Goal: Navigation & Orientation: Find specific page/section

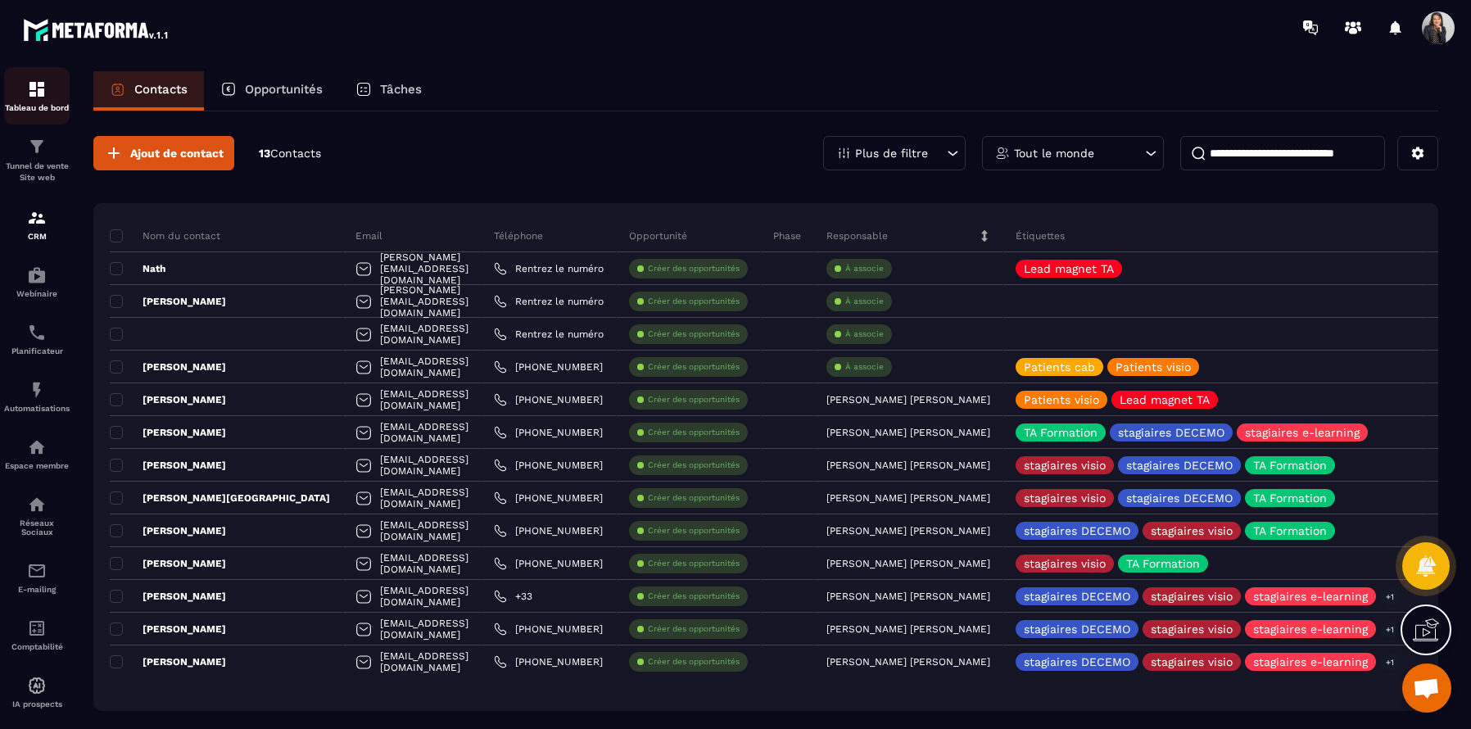
click at [39, 88] on img at bounding box center [37, 89] width 20 height 20
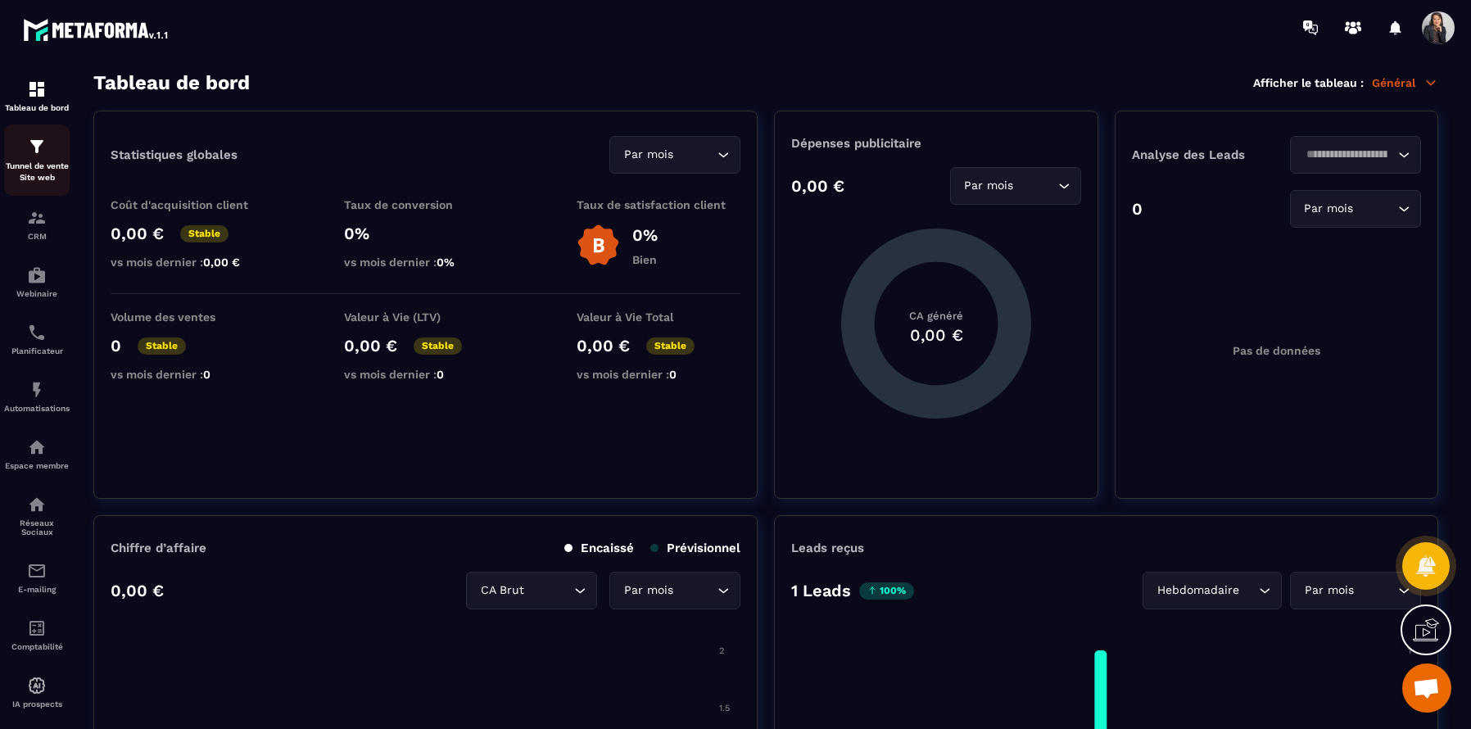
click at [32, 170] on p "Tunnel de vente Site web" at bounding box center [37, 172] width 66 height 23
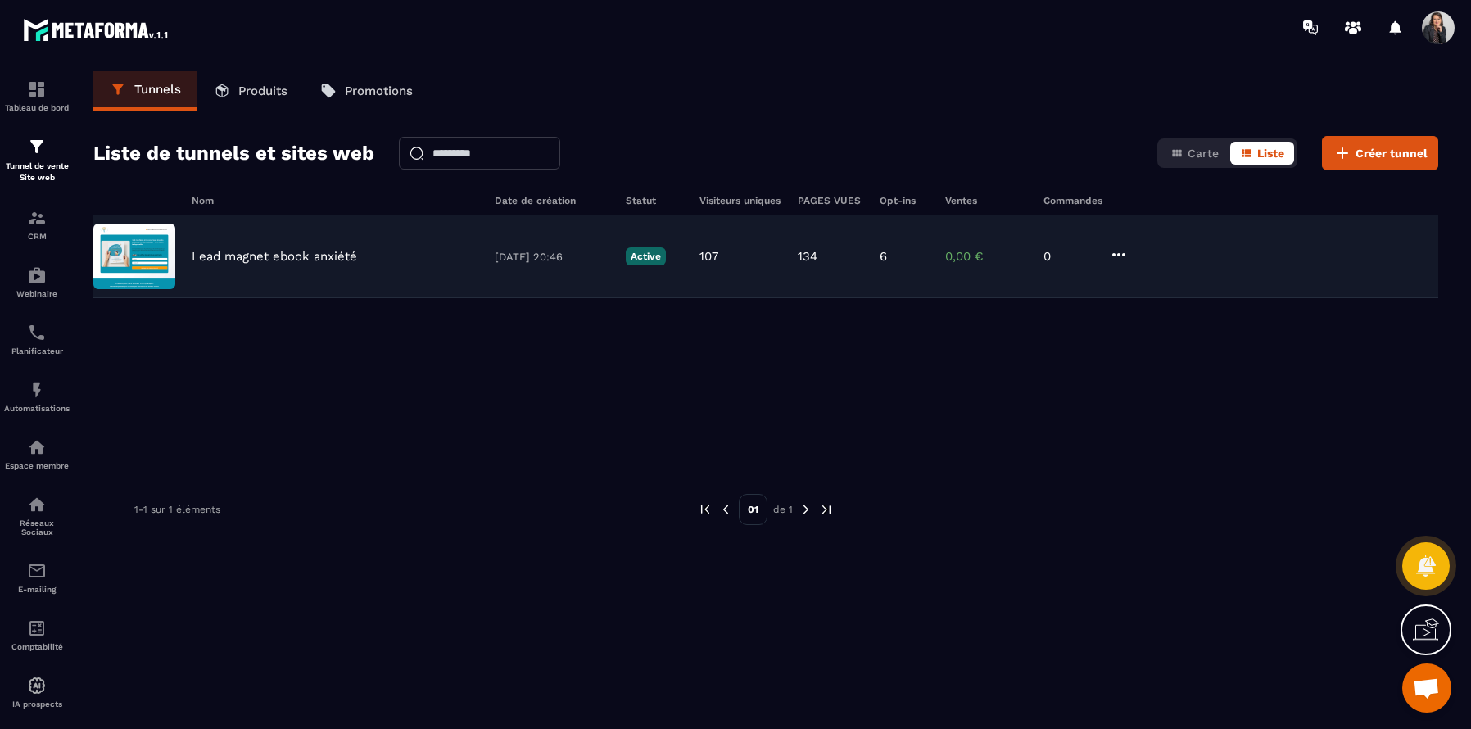
click at [886, 256] on p "6" at bounding box center [883, 256] width 7 height 15
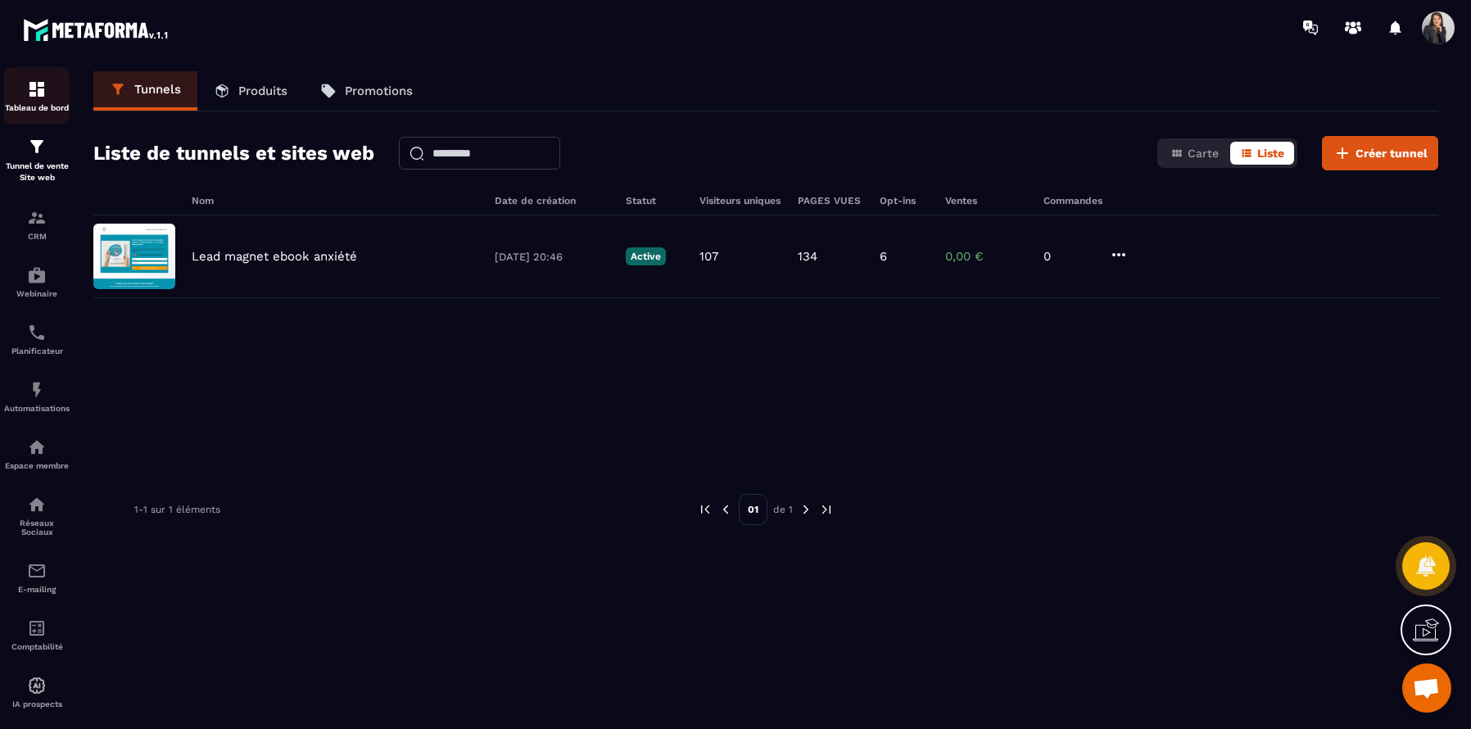
click at [32, 99] on div "Tableau de bord" at bounding box center [37, 95] width 66 height 33
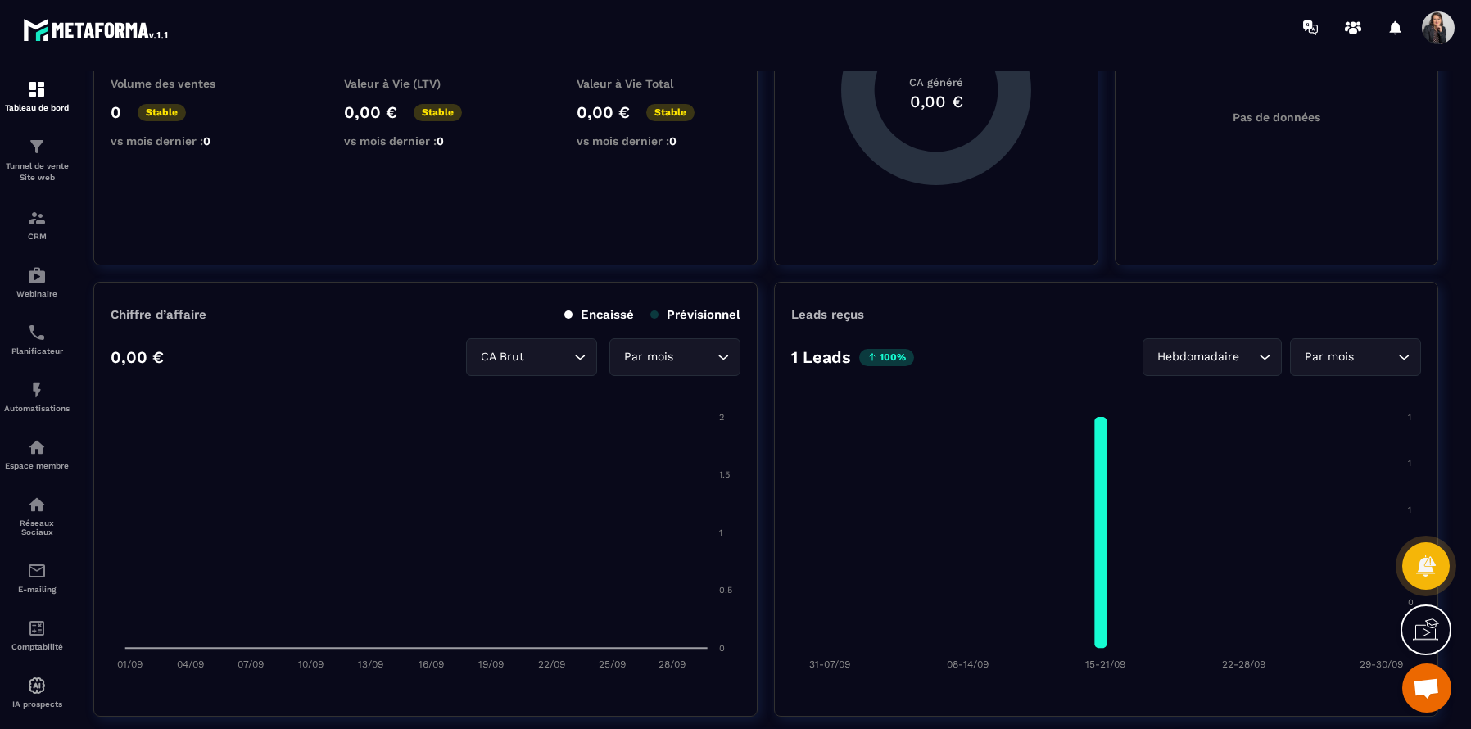
scroll to position [235, 0]
click at [1270, 357] on icon "Search for option" at bounding box center [1265, 355] width 16 height 16
click at [1230, 388] on p "Jours" at bounding box center [1216, 390] width 97 height 16
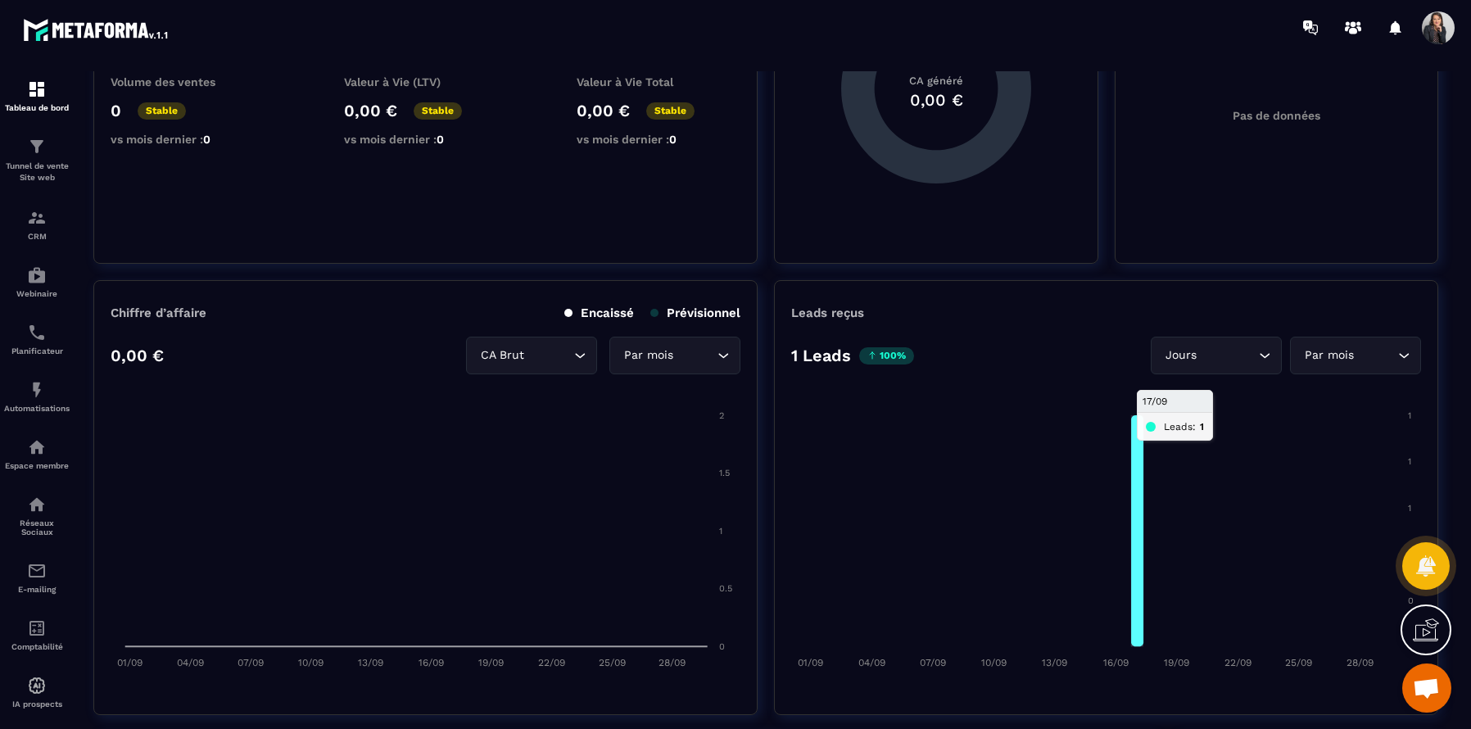
click at [1137, 489] on icon at bounding box center [1137, 530] width 12 height 231
click at [1263, 358] on icon "Search for option" at bounding box center [1265, 355] width 16 height 16
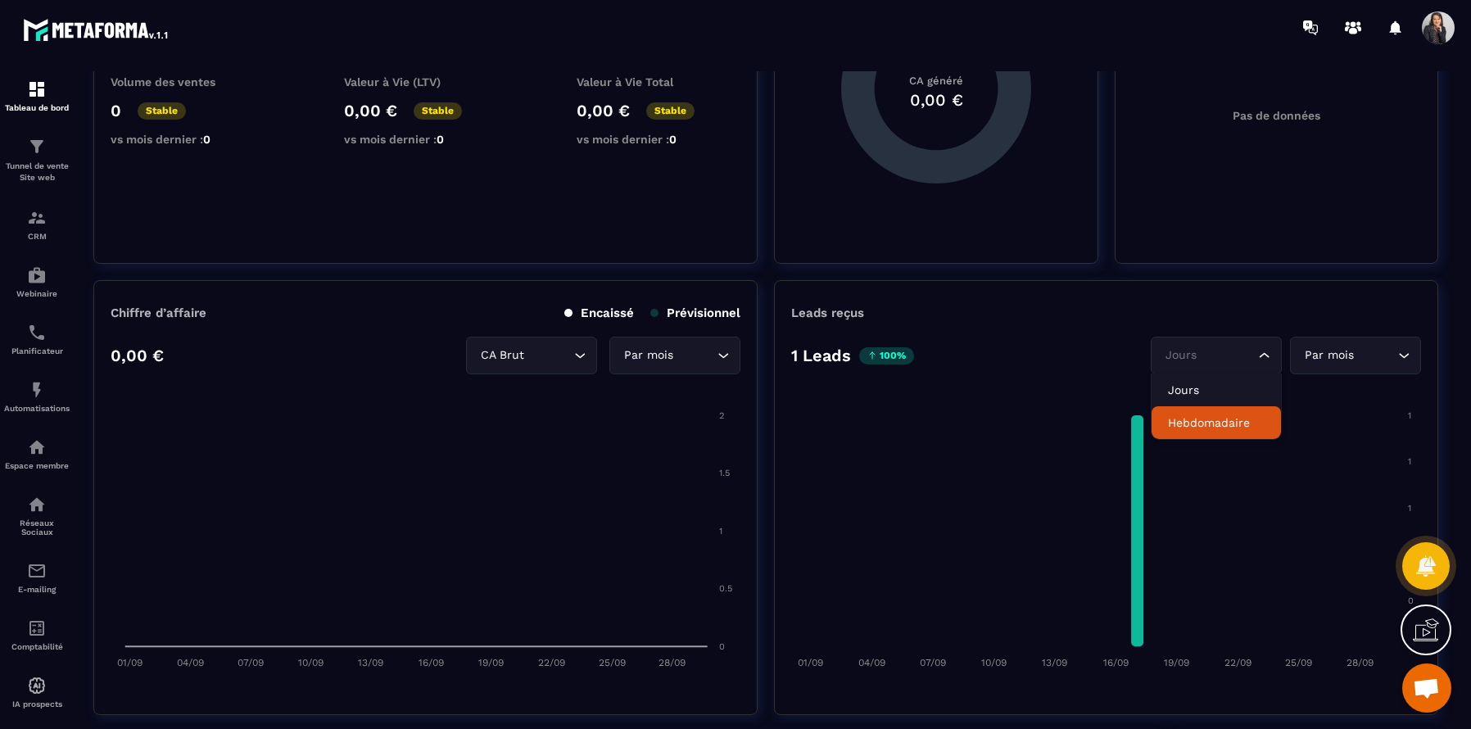
click at [1232, 424] on p "Hebdomadaire" at bounding box center [1216, 423] width 97 height 16
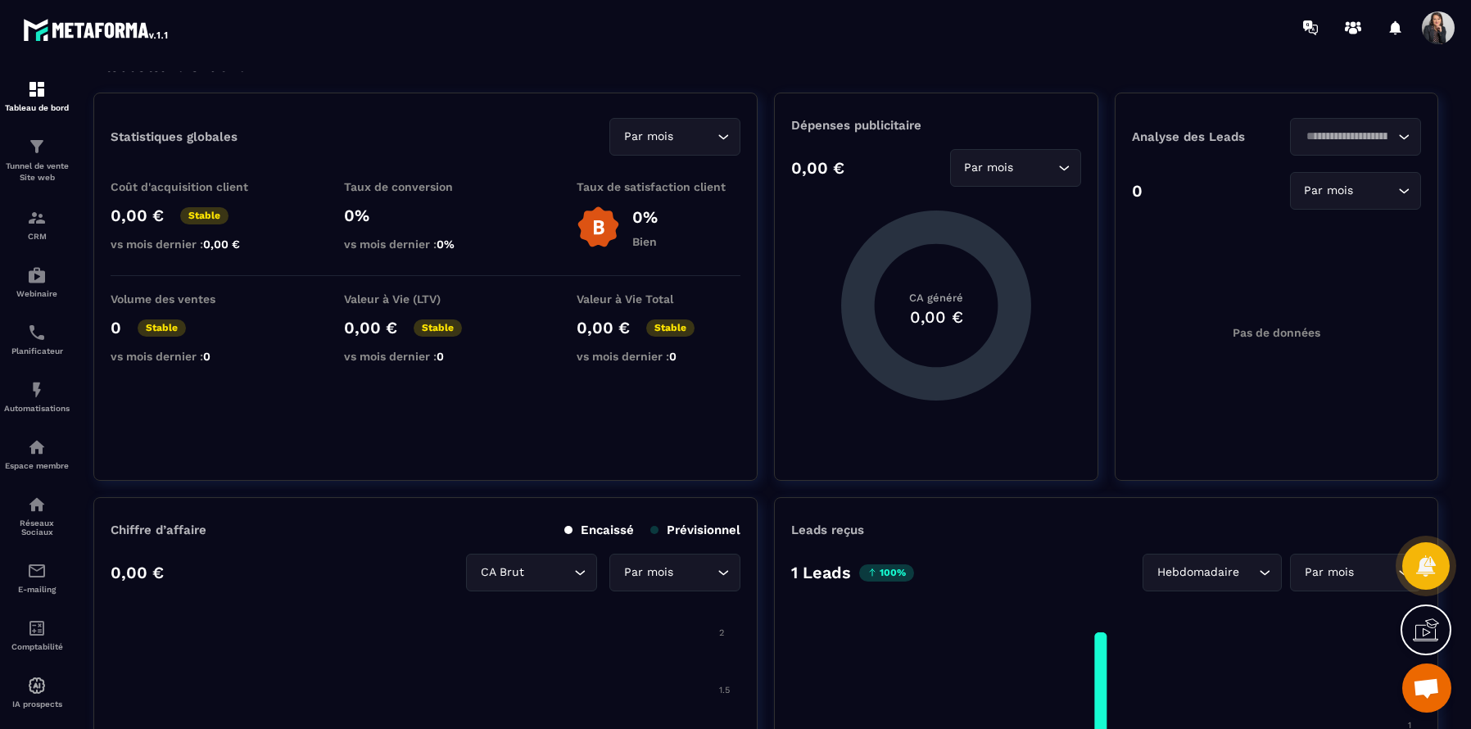
scroll to position [6, 0]
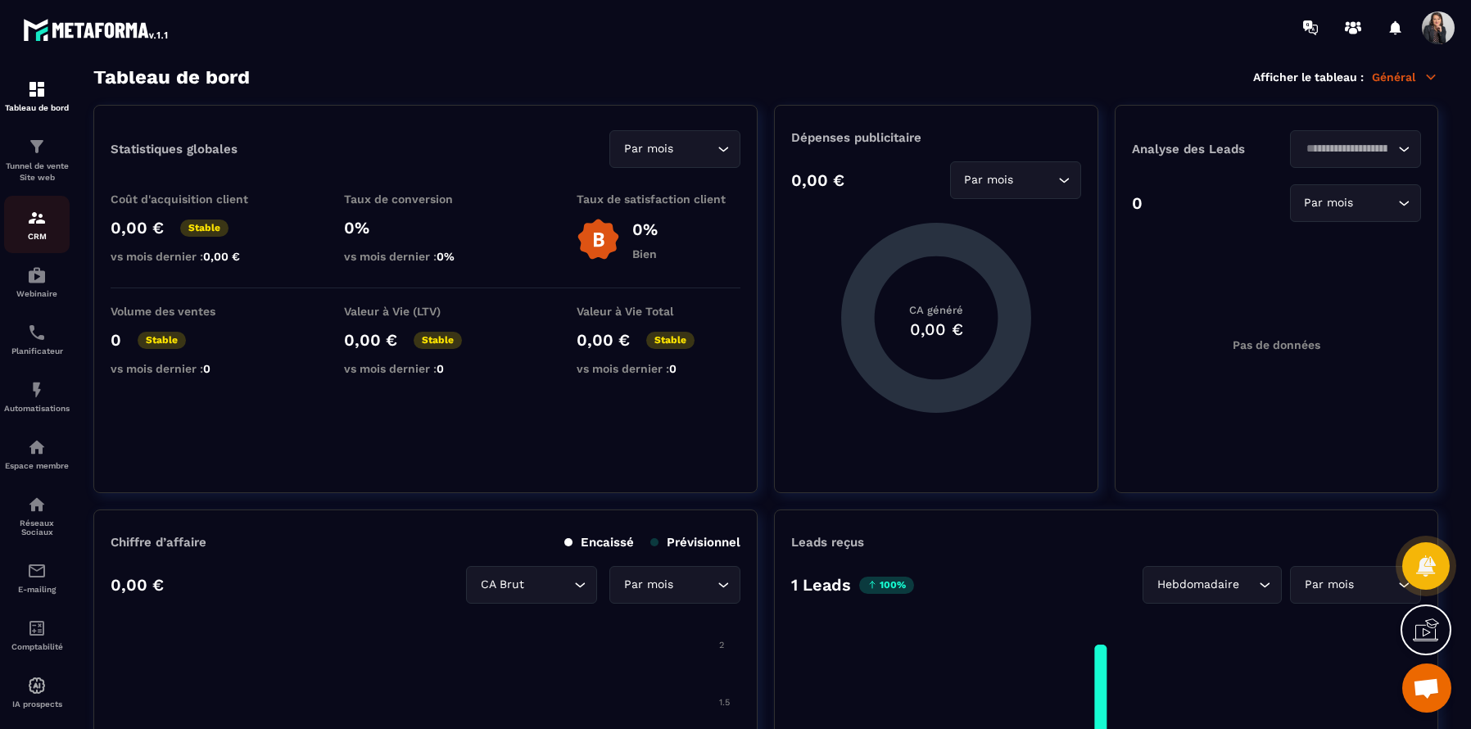
click at [48, 235] on p "CRM" at bounding box center [37, 236] width 66 height 9
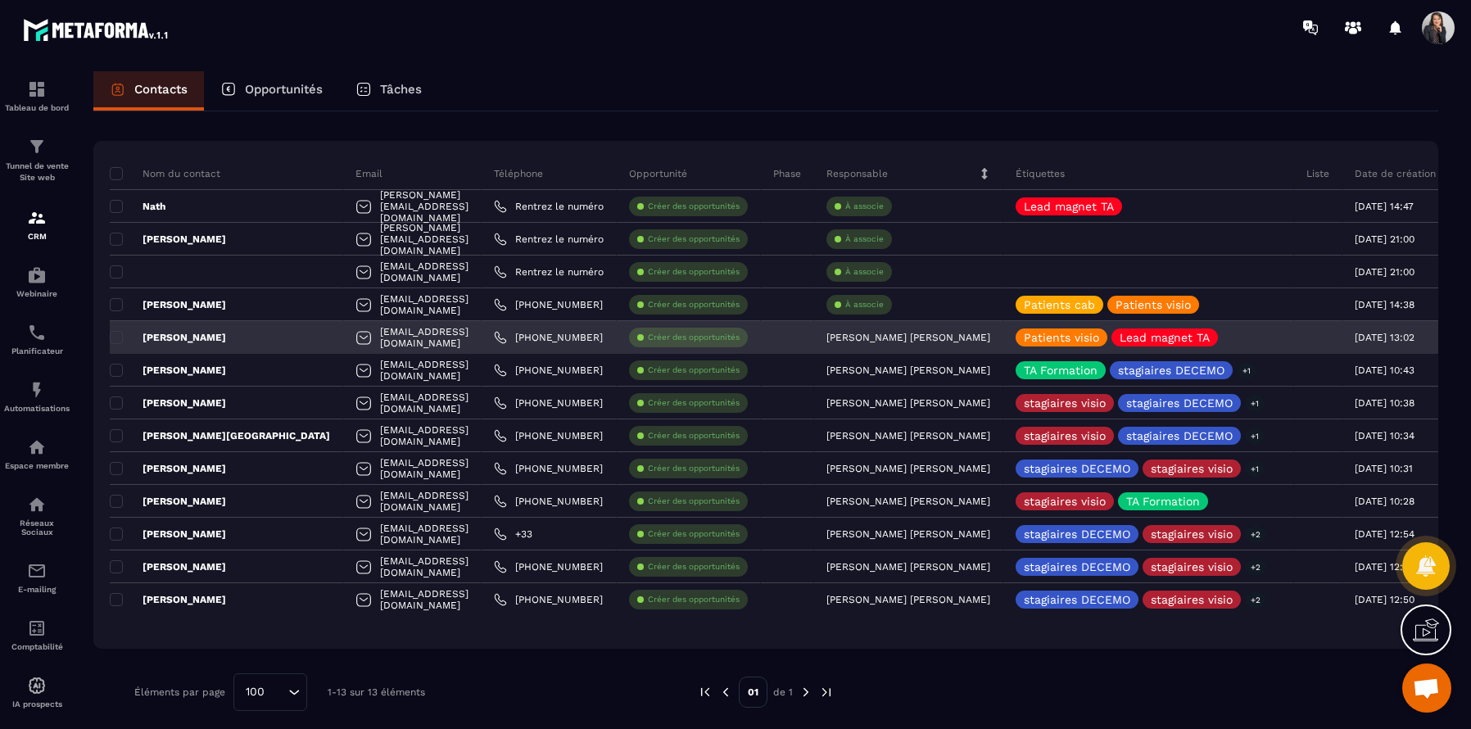
scroll to position [71, 0]
